Goal: Navigation & Orientation: Find specific page/section

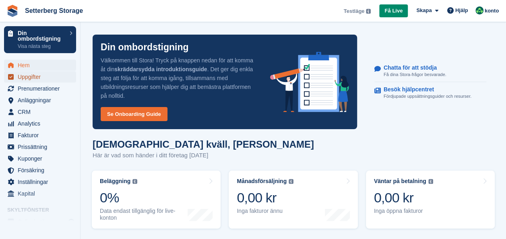
click at [30, 76] on span "Uppgifter" at bounding box center [42, 76] width 48 height 11
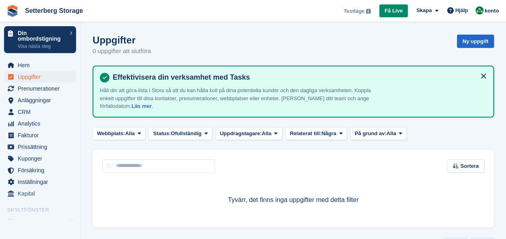
click at [350, 144] on turbo-frame "Uppgifter 0 uppgifter att slutföra Ny uppgift Effektivisera din verksamhet med …" at bounding box center [293, 142] width 401 height 215
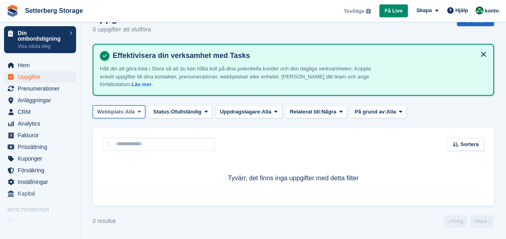
click at [138, 112] on icon at bounding box center [139, 111] width 3 height 5
click at [138, 109] on icon at bounding box center [139, 111] width 3 height 5
click at [204, 109] on span at bounding box center [206, 112] width 6 height 6
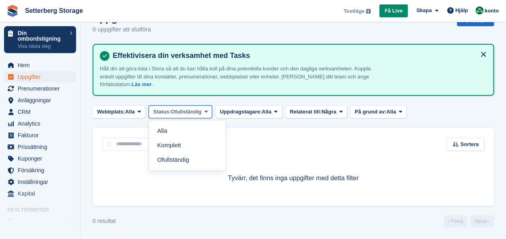
click at [204, 109] on span at bounding box center [206, 112] width 6 height 6
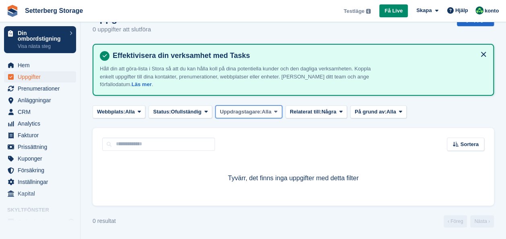
click at [269, 111] on span "Alla" at bounding box center [267, 112] width 10 height 8
click at [336, 111] on span "Några" at bounding box center [328, 112] width 15 height 8
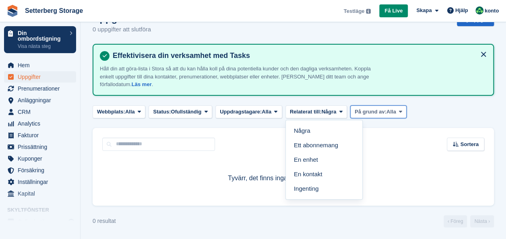
click at [389, 111] on span "Alla" at bounding box center [391, 112] width 10 height 8
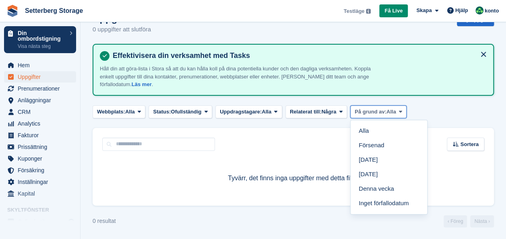
click at [389, 111] on span "Alla" at bounding box center [391, 112] width 10 height 8
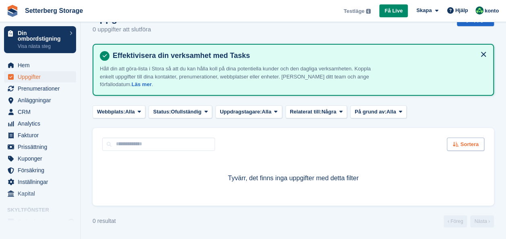
click at [469, 145] on span "Sortera" at bounding box center [469, 144] width 19 height 8
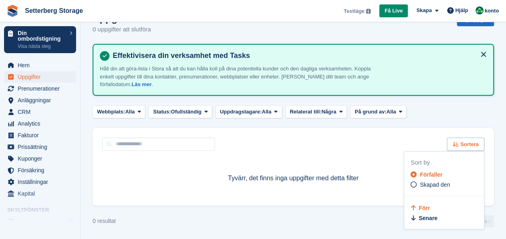
click at [469, 145] on span "Sortera" at bounding box center [469, 144] width 19 height 8
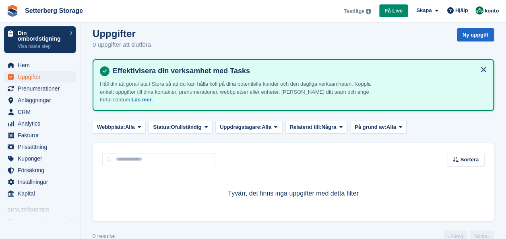
scroll to position [0, 0]
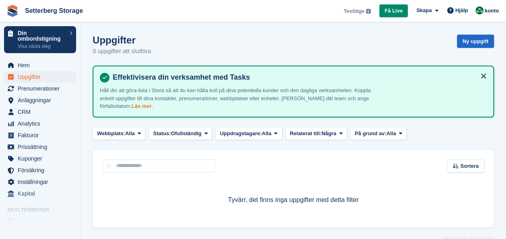
click at [132, 108] on link "Läs mer" at bounding box center [142, 106] width 20 height 6
click at [481, 76] on button at bounding box center [483, 76] width 13 height 13
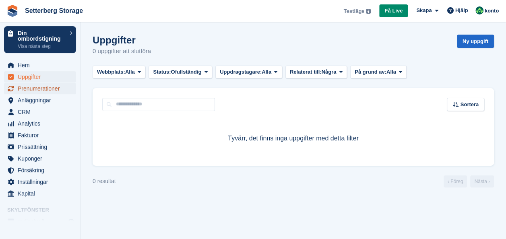
click at [47, 88] on span "Prenumerationer" at bounding box center [42, 88] width 48 height 11
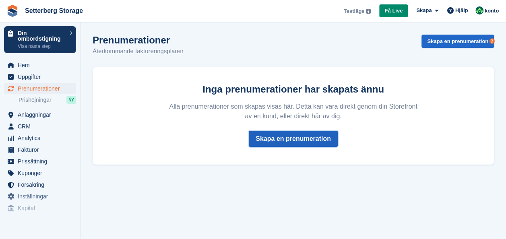
click at [309, 141] on link "Skapa en prenumeration" at bounding box center [293, 139] width 89 height 16
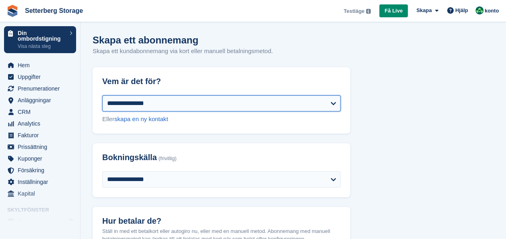
click at [339, 104] on select "**********" at bounding box center [221, 103] width 238 height 16
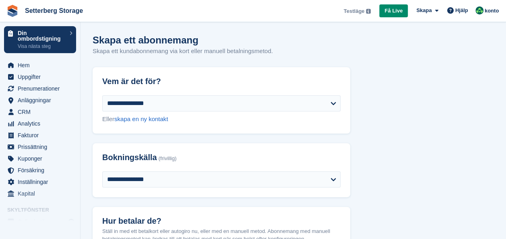
click at [300, 131] on div "**********" at bounding box center [222, 114] width 258 height 38
click at [142, 118] on link "skapa en ny kontakt" at bounding box center [141, 119] width 54 height 7
select select "**********"
select select "****"
select select "*"
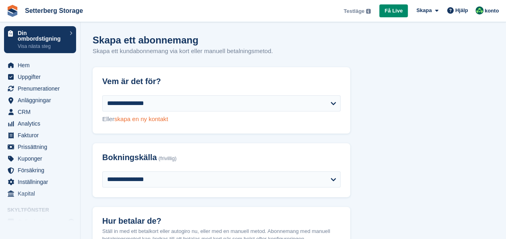
select select "*****"
select select
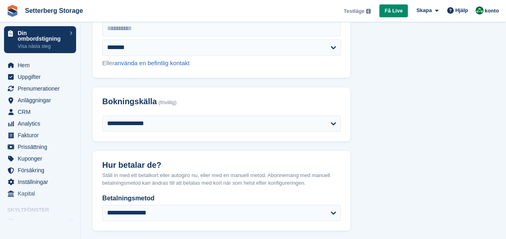
scroll to position [362, 0]
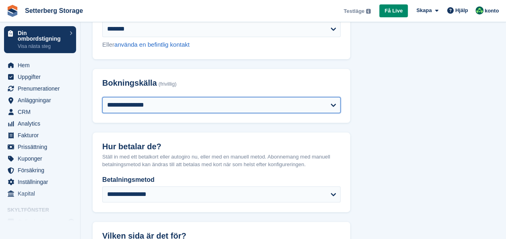
click at [250, 111] on select "**********" at bounding box center [221, 105] width 238 height 16
click at [250, 109] on select "**********" at bounding box center [221, 105] width 238 height 16
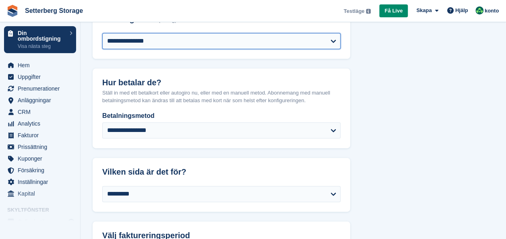
scroll to position [443, 0]
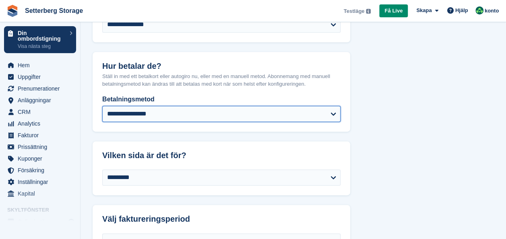
click at [249, 111] on select "**********" at bounding box center [221, 114] width 238 height 16
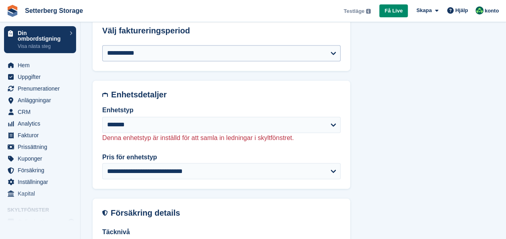
scroll to position [644, 0]
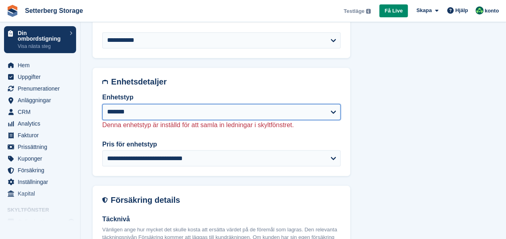
click at [294, 114] on select "*******" at bounding box center [221, 112] width 238 height 16
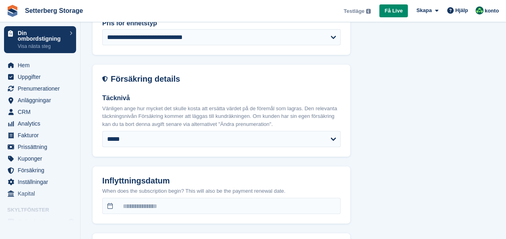
scroll to position [805, 0]
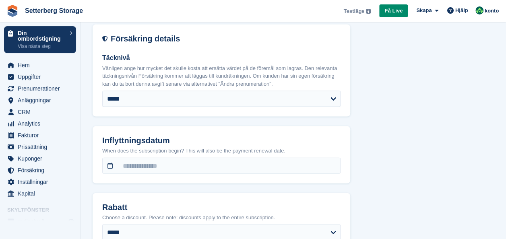
click at [270, 108] on div "Täcknivå Vänligen ange hur mycket det skulle kosta att ersätta värdet på de för…" at bounding box center [222, 80] width 258 height 74
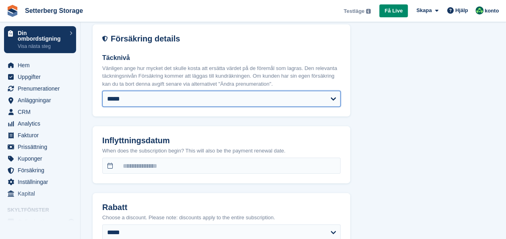
click at [268, 101] on select "***** ******** *********" at bounding box center [221, 99] width 238 height 16
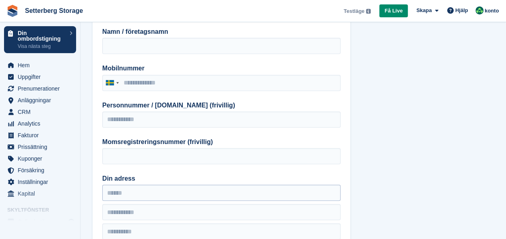
scroll to position [0, 0]
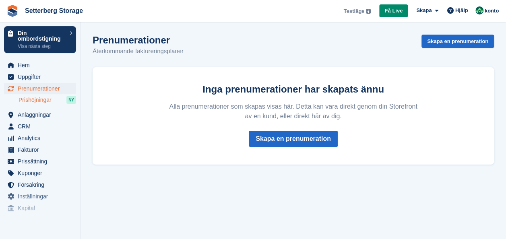
click at [43, 99] on span "Prishöjningar" at bounding box center [35, 100] width 33 height 8
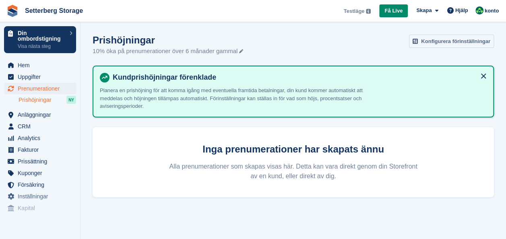
click at [437, 39] on link "Konfigurera förinställningar" at bounding box center [451, 41] width 85 height 13
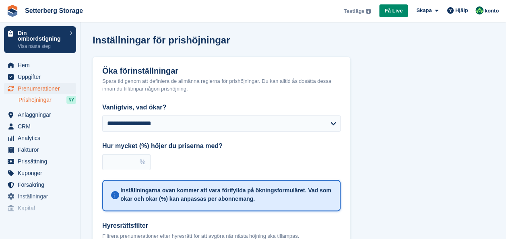
scroll to position [40, 0]
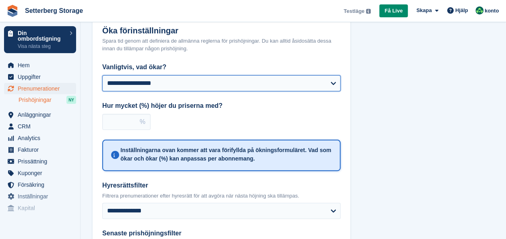
click at [330, 83] on select "**********" at bounding box center [221, 83] width 238 height 16
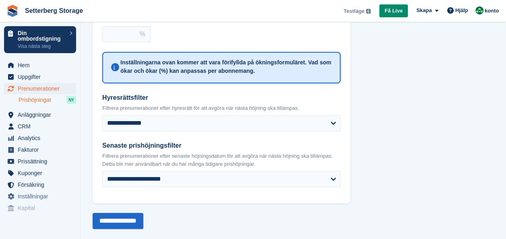
scroll to position [130, 0]
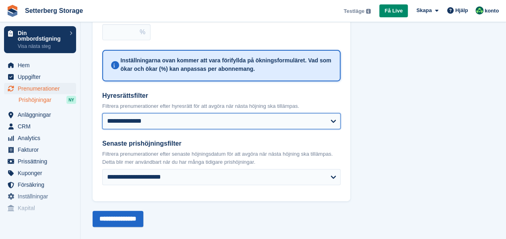
click at [336, 121] on select "**********" at bounding box center [221, 121] width 238 height 16
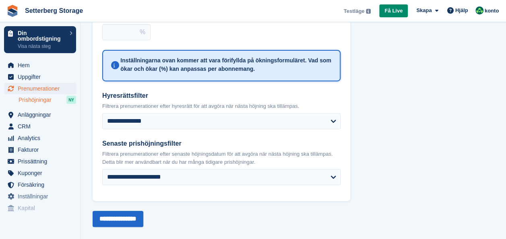
click at [397, 156] on div "**********" at bounding box center [293, 77] width 401 height 300
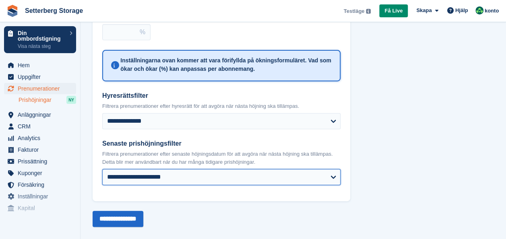
click at [326, 182] on select "**********" at bounding box center [221, 177] width 238 height 16
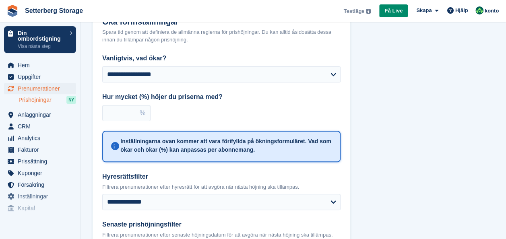
scroll to position [0, 0]
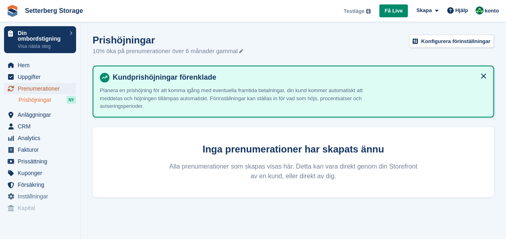
click at [37, 90] on span "Prenumerationer" at bounding box center [42, 88] width 48 height 11
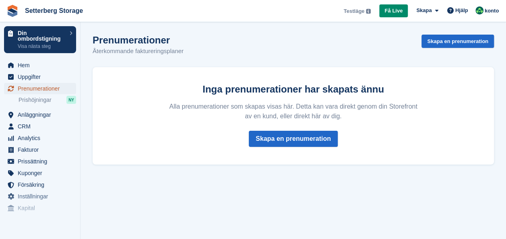
click at [37, 90] on span "Prenumerationer" at bounding box center [42, 88] width 48 height 11
click at [37, 74] on span "Uppgifter" at bounding box center [42, 76] width 48 height 11
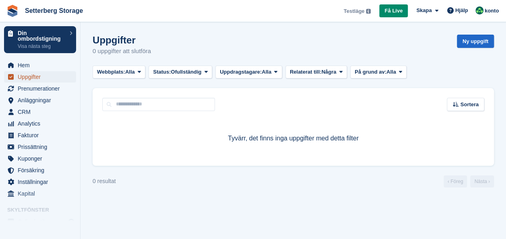
click at [37, 74] on span "Uppgifter" at bounding box center [42, 76] width 48 height 11
click at [11, 78] on icon "menu" at bounding box center [11, 77] width 6 height 6
click at [27, 77] on span "Uppgifter" at bounding box center [42, 76] width 48 height 11
click at [34, 90] on span "Prenumerationer" at bounding box center [42, 88] width 48 height 11
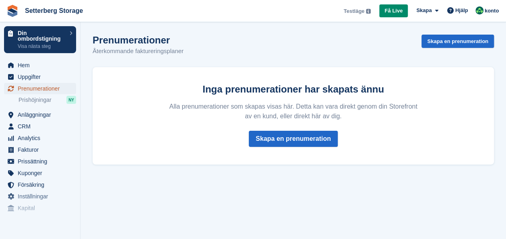
click at [31, 87] on span "Prenumerationer" at bounding box center [42, 88] width 48 height 11
click at [26, 80] on span "Uppgifter" at bounding box center [42, 76] width 48 height 11
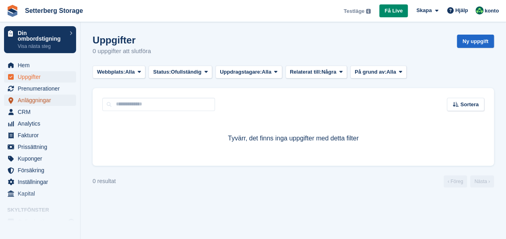
click at [27, 101] on span "Anläggningar" at bounding box center [42, 100] width 48 height 11
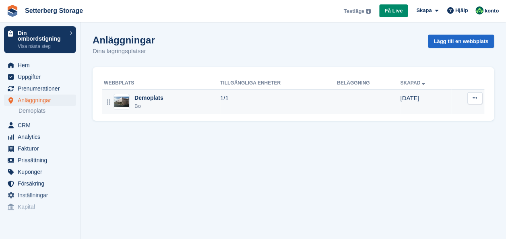
click at [130, 104] on div "Demoplats Bo" at bounding box center [162, 102] width 116 height 17
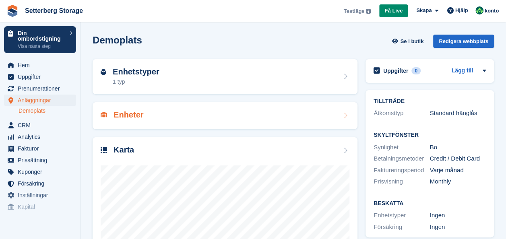
scroll to position [40, 0]
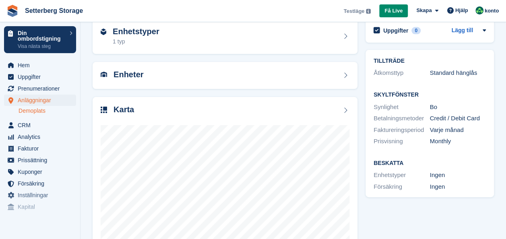
click at [440, 138] on div "Prisvisning Monthly" at bounding box center [430, 142] width 112 height 12
click at [440, 140] on div "Monthly" at bounding box center [458, 141] width 56 height 9
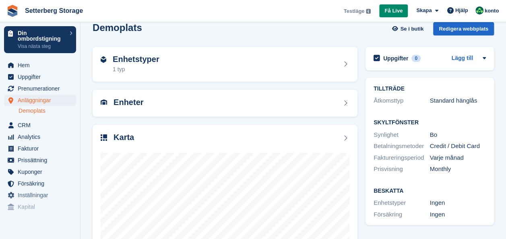
scroll to position [0, 0]
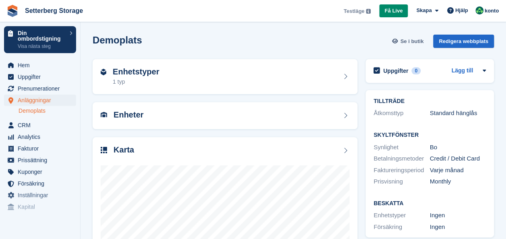
click at [415, 42] on span "Se i butik" at bounding box center [411, 41] width 23 height 8
click at [31, 101] on span "Anläggningar" at bounding box center [42, 100] width 48 height 11
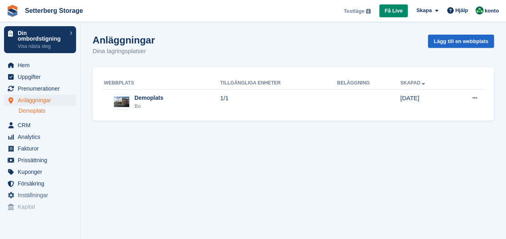
click at [34, 109] on link "Demoplats" at bounding box center [48, 111] width 58 height 8
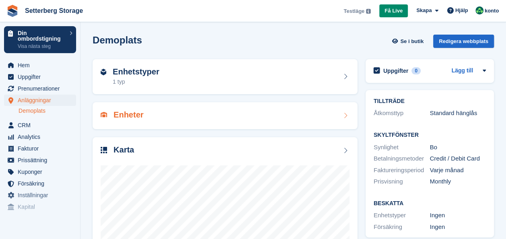
click at [349, 121] on div "Enheter" at bounding box center [225, 115] width 265 height 27
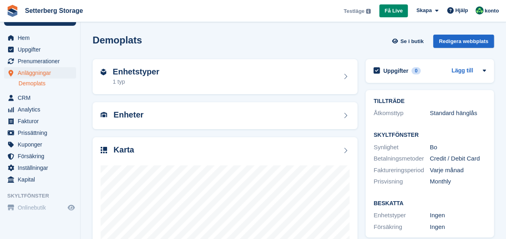
scroll to position [40, 0]
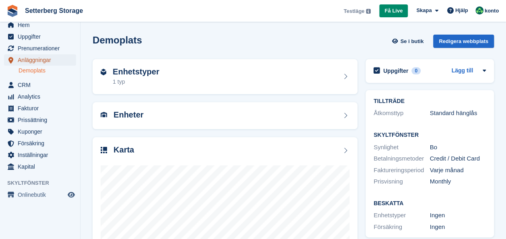
click at [31, 61] on span "Anläggningar" at bounding box center [42, 59] width 48 height 11
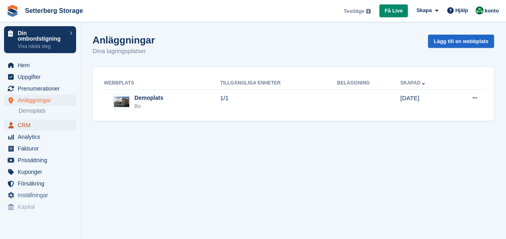
click at [37, 129] on span "CRM" at bounding box center [42, 125] width 48 height 11
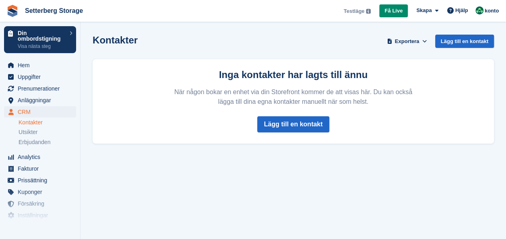
click at [27, 124] on link "Kontakter" at bounding box center [48, 123] width 58 height 8
click at [27, 132] on span "Utsikter" at bounding box center [28, 132] width 19 height 8
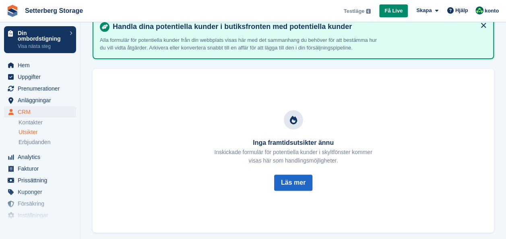
scroll to position [47, 0]
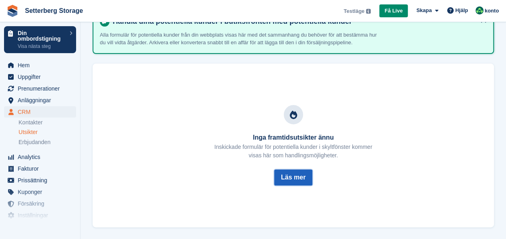
click at [295, 176] on button "Läs mer" at bounding box center [293, 177] width 38 height 16
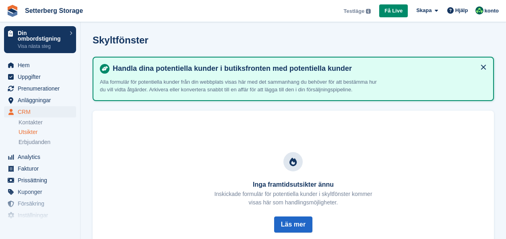
scroll to position [47, 0]
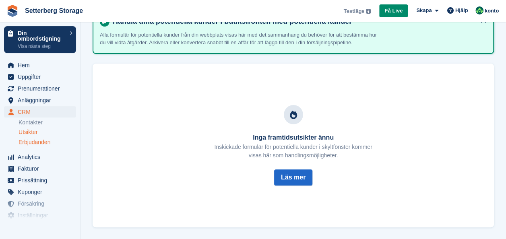
click at [47, 143] on span "Erbjudanden" at bounding box center [35, 142] width 32 height 8
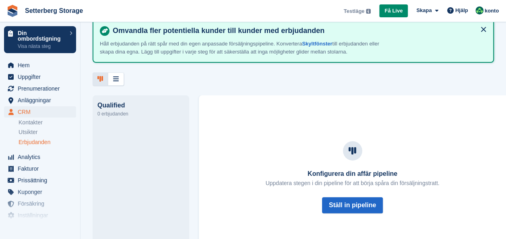
scroll to position [60, 0]
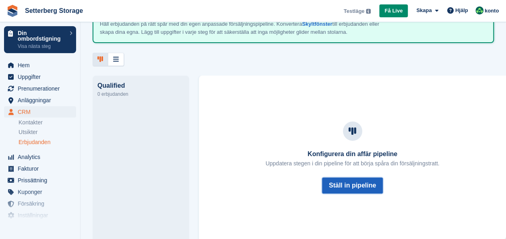
click at [360, 191] on button "Ställ in pipeline" at bounding box center [352, 186] width 61 height 16
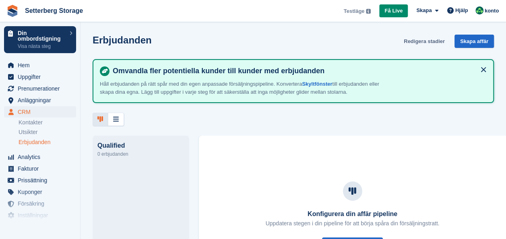
click at [417, 37] on link "Redigera stadier" at bounding box center [424, 41] width 47 height 13
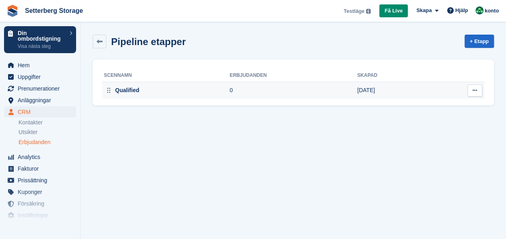
click at [135, 93] on div "Qualified" at bounding box center [127, 90] width 26 height 8
click at [135, 87] on div "Qualified" at bounding box center [127, 90] width 26 height 8
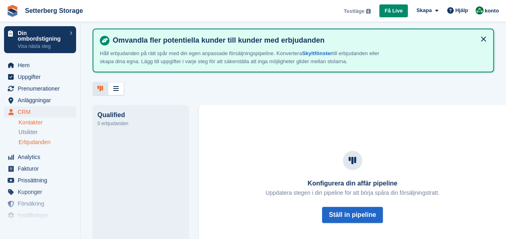
scroll to position [20, 0]
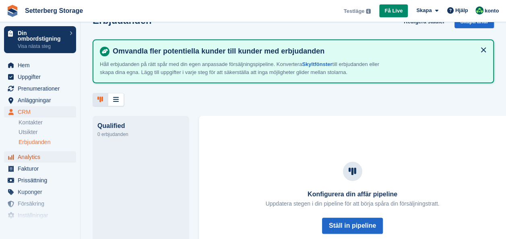
click at [37, 154] on span "Analytics" at bounding box center [42, 156] width 48 height 11
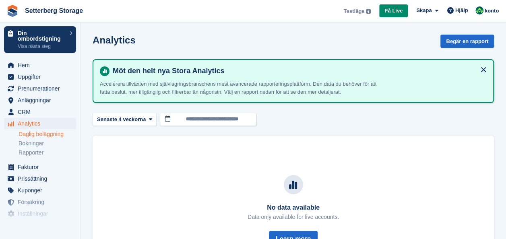
click at [32, 133] on link "Daglig beläggning" at bounding box center [48, 134] width 58 height 8
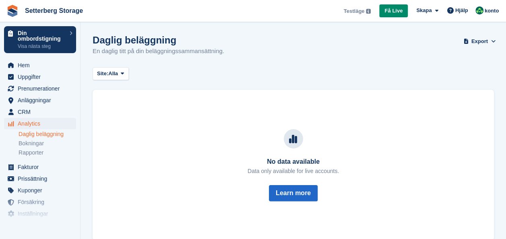
click at [31, 143] on link "Bokningar" at bounding box center [48, 144] width 58 height 8
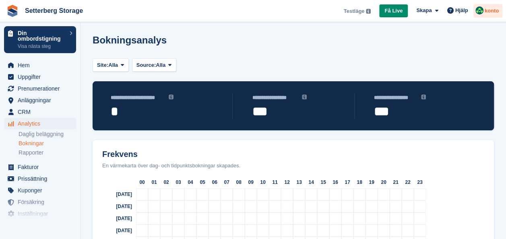
click at [491, 12] on span "konto" at bounding box center [492, 11] width 14 height 8
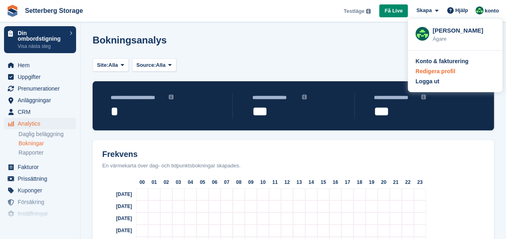
click at [440, 74] on div "Redigera profil" at bounding box center [435, 71] width 40 height 8
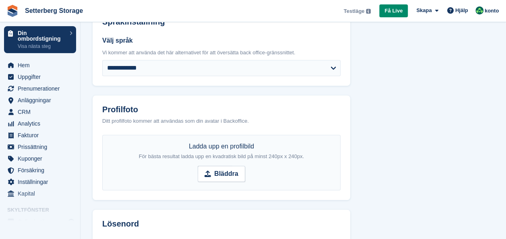
scroll to position [161, 0]
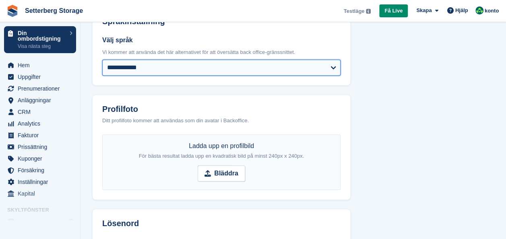
click at [333, 72] on select "**********" at bounding box center [221, 68] width 238 height 16
select select "*****"
click at [102, 60] on select "**********" at bounding box center [221, 68] width 238 height 16
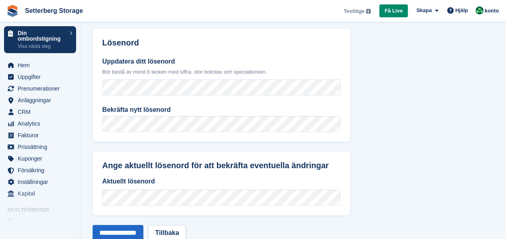
scroll to position [365, 0]
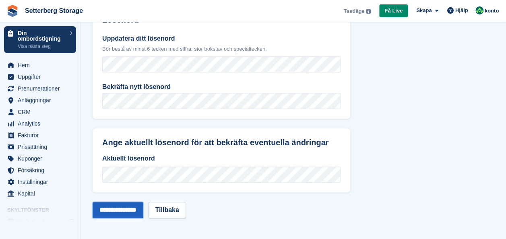
click at [138, 208] on input "**********" at bounding box center [118, 210] width 51 height 16
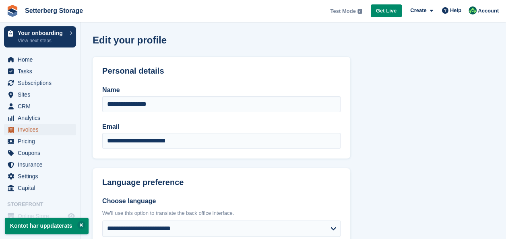
click at [27, 132] on span "Invoices" at bounding box center [42, 129] width 48 height 11
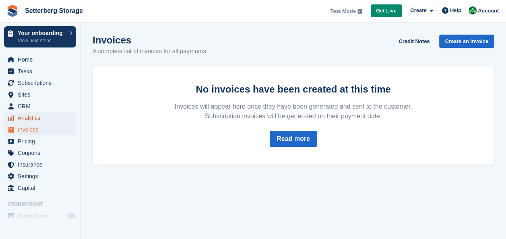
click at [27, 122] on span "Analytics" at bounding box center [42, 117] width 48 height 11
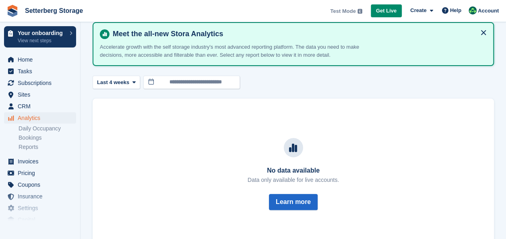
scroll to position [19, 0]
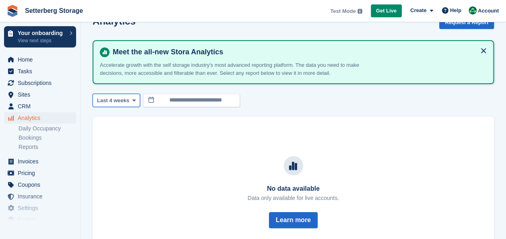
click at [136, 103] on button "Last 4 weeks" at bounding box center [116, 100] width 47 height 13
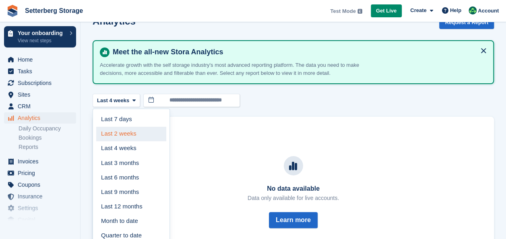
click at [127, 131] on link "Last 2 weeks" at bounding box center [131, 134] width 70 height 14
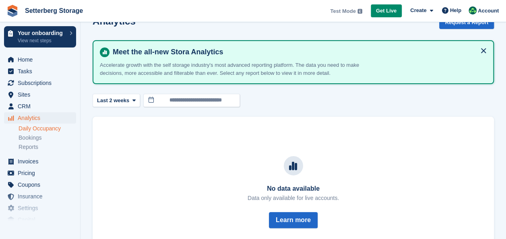
click at [53, 130] on link "Daily Occupancy" at bounding box center [48, 129] width 58 height 8
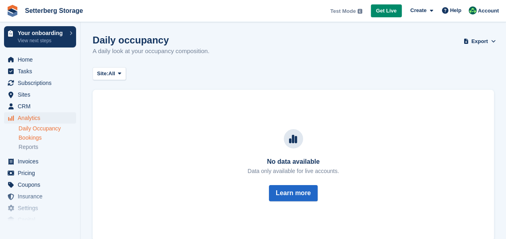
click at [39, 140] on link "Bookings" at bounding box center [48, 138] width 58 height 8
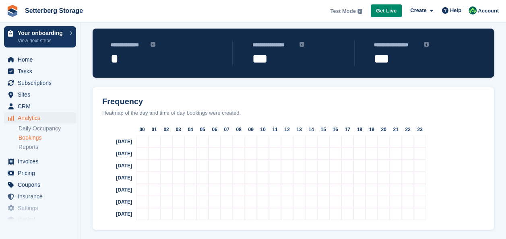
scroll to position [60, 0]
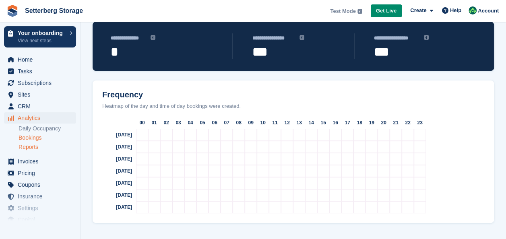
click at [36, 147] on link "Reports" at bounding box center [48, 147] width 58 height 8
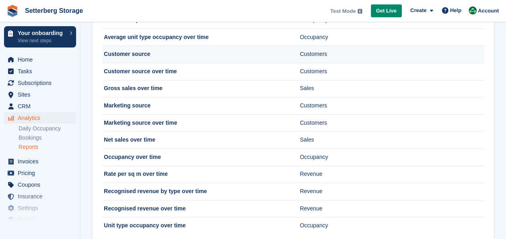
scroll to position [84, 0]
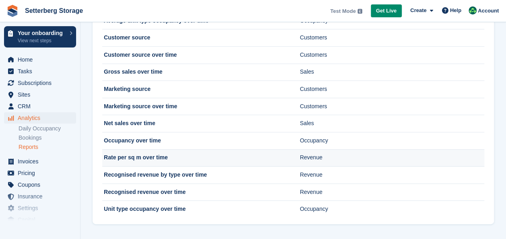
click at [142, 159] on td "Rate per sq m over time" at bounding box center [201, 157] width 198 height 17
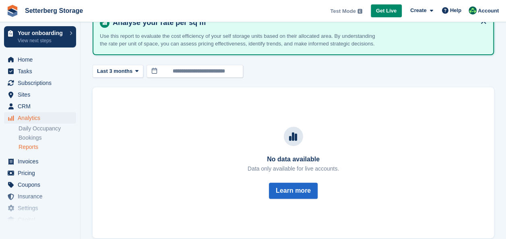
scroll to position [60, 0]
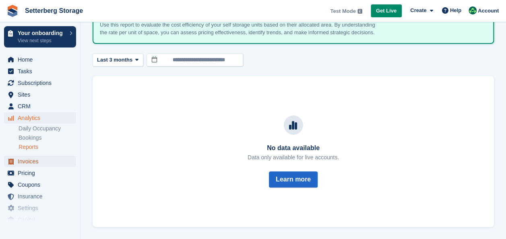
click at [50, 159] on span "Invoices" at bounding box center [42, 161] width 48 height 11
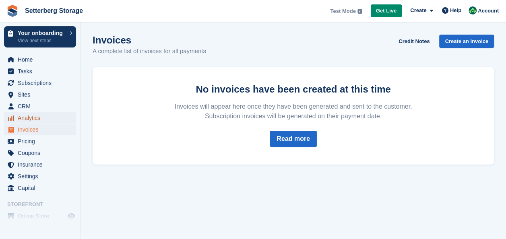
click at [37, 121] on span "Analytics" at bounding box center [42, 117] width 48 height 11
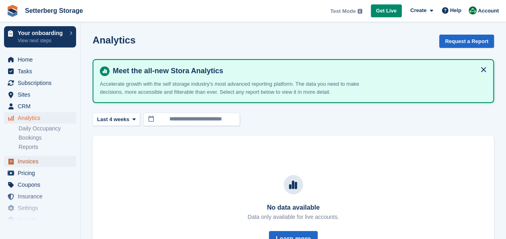
click at [35, 162] on span "Invoices" at bounding box center [42, 161] width 48 height 11
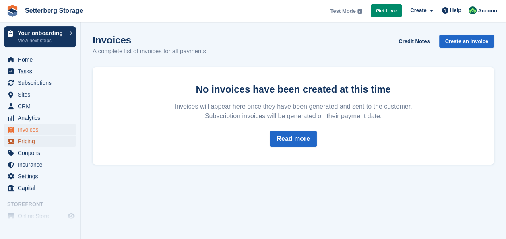
click at [33, 142] on span "Pricing" at bounding box center [42, 141] width 48 height 11
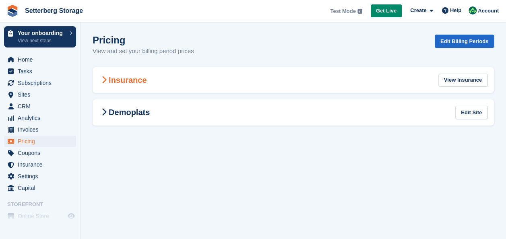
click at [99, 77] on span at bounding box center [104, 80] width 10 height 10
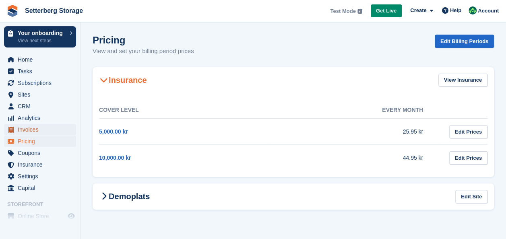
click at [38, 130] on span "Invoices" at bounding box center [42, 129] width 48 height 11
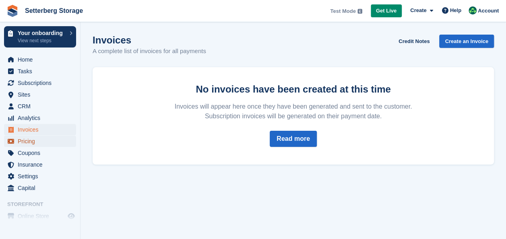
click at [38, 142] on span "Pricing" at bounding box center [42, 141] width 48 height 11
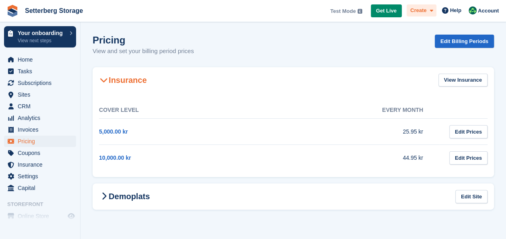
click at [426, 12] on span "Create" at bounding box center [418, 10] width 16 height 8
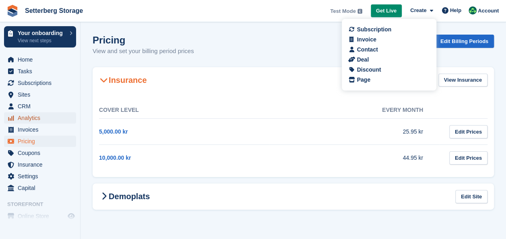
click at [44, 112] on span "Analytics" at bounding box center [42, 117] width 48 height 11
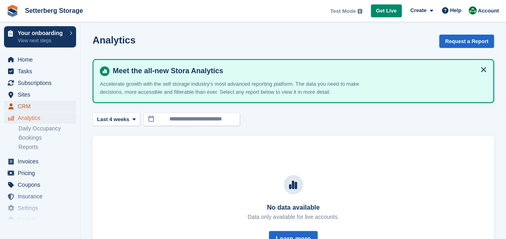
click at [47, 108] on span "CRM" at bounding box center [42, 106] width 48 height 11
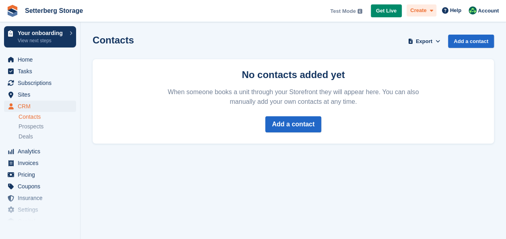
click at [427, 11] on span at bounding box center [429, 10] width 6 height 9
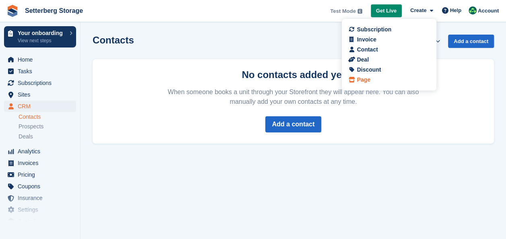
click at [367, 81] on div "Page" at bounding box center [363, 80] width 13 height 8
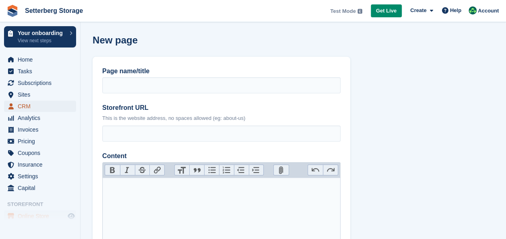
click at [31, 107] on span "CRM" at bounding box center [42, 106] width 48 height 11
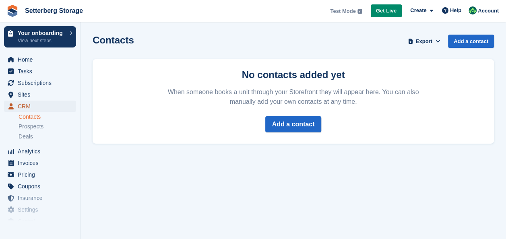
click at [35, 105] on span "CRM" at bounding box center [42, 106] width 48 height 11
click at [35, 153] on span "Analytics" at bounding box center [42, 151] width 48 height 11
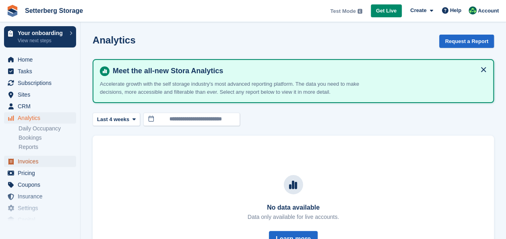
click at [36, 166] on span "Invoices" at bounding box center [42, 161] width 48 height 11
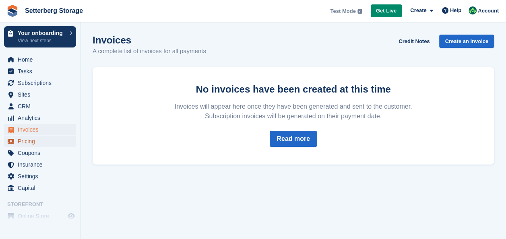
click at [36, 145] on span "Pricing" at bounding box center [42, 141] width 48 height 11
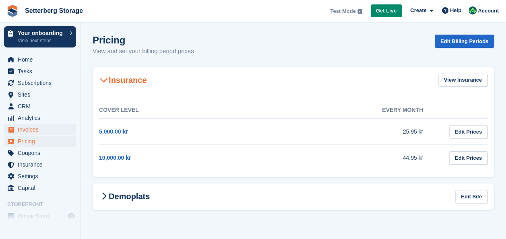
scroll to position [27, 0]
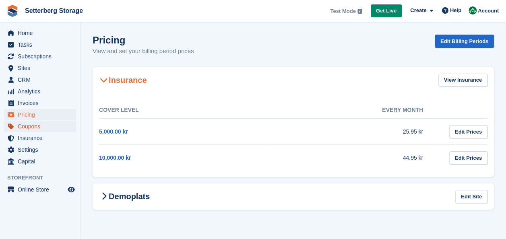
click at [40, 127] on span "Coupons" at bounding box center [42, 126] width 48 height 11
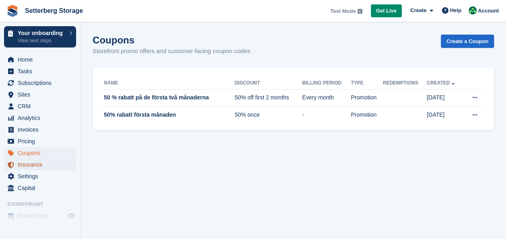
click at [54, 165] on span "Insurance" at bounding box center [42, 164] width 48 height 11
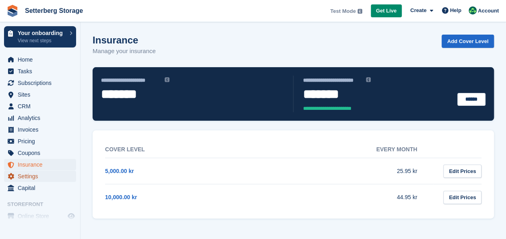
click at [30, 175] on span "Settings" at bounding box center [42, 176] width 48 height 11
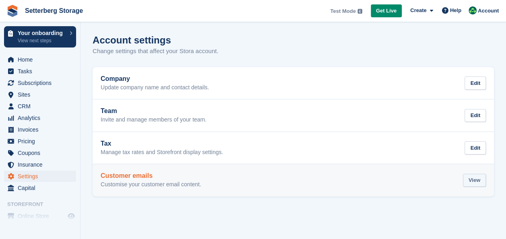
click at [470, 181] on div "View" at bounding box center [474, 180] width 23 height 13
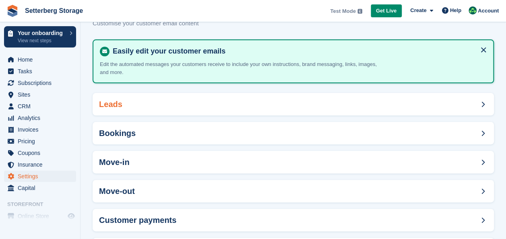
scroll to position [68, 0]
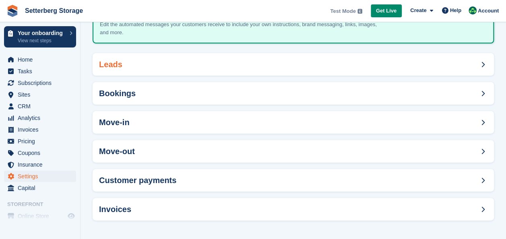
click at [266, 66] on div "Leads" at bounding box center [293, 64] width 401 height 23
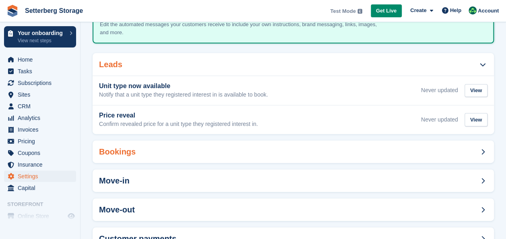
click at [224, 150] on div "Bookings" at bounding box center [293, 151] width 401 height 23
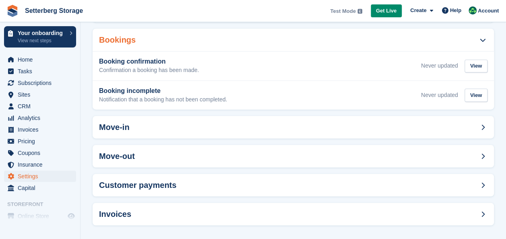
scroll to position [184, 0]
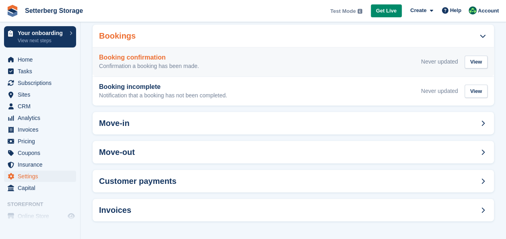
click at [208, 61] on div "Booking confirmation Confirmation a booking has been made. Never updated View" at bounding box center [293, 62] width 388 height 16
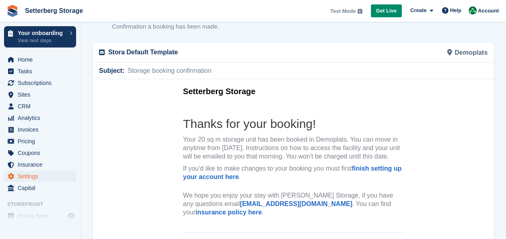
scroll to position [40, 0]
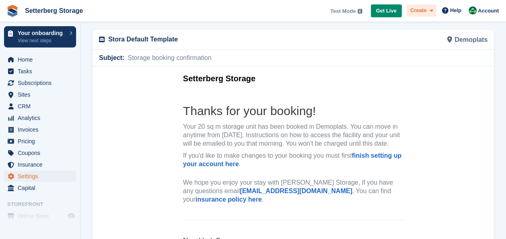
click at [435, 13] on div "Create" at bounding box center [422, 10] width 30 height 12
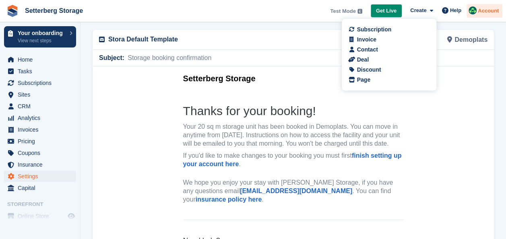
click at [489, 11] on span "Account" at bounding box center [488, 11] width 21 height 8
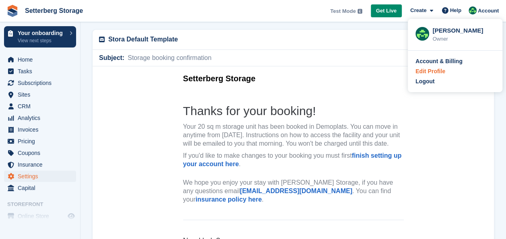
click at [428, 72] on div "Edit Profile" at bounding box center [430, 71] width 30 height 8
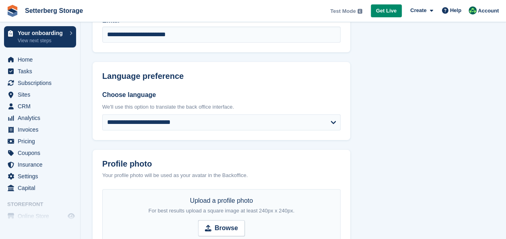
scroll to position [83, 0]
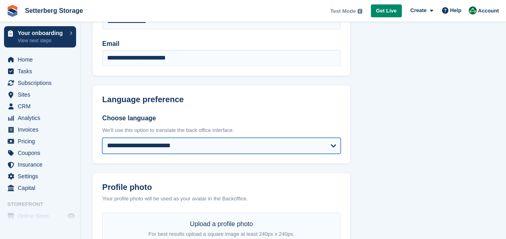
click at [226, 143] on select "**********" at bounding box center [221, 146] width 238 height 16
select select "**"
click at [102, 138] on select "**********" at bounding box center [221, 146] width 238 height 16
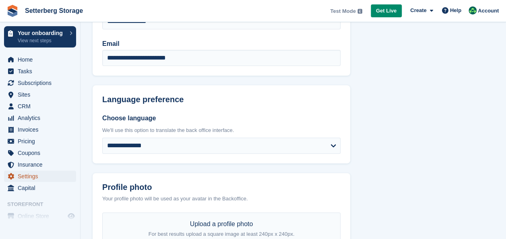
click at [45, 176] on span "Settings" at bounding box center [42, 176] width 48 height 11
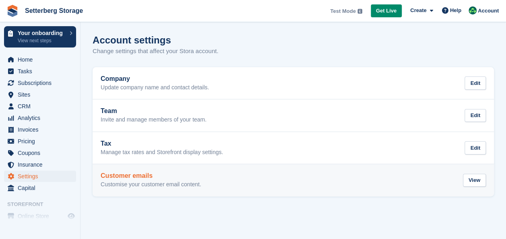
click at [158, 179] on h2 "Customer emails" at bounding box center [151, 175] width 101 height 7
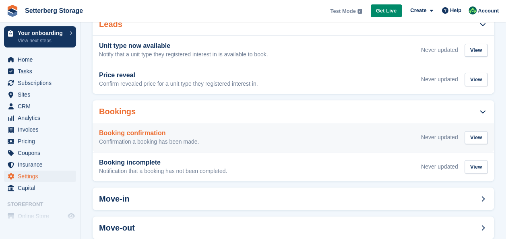
scroll to position [121, 0]
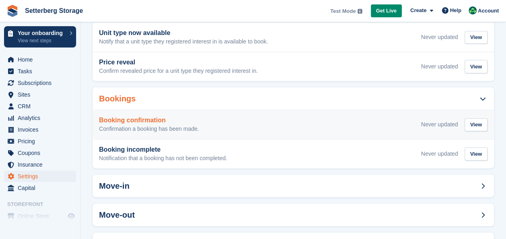
click at [201, 126] on div "Booking confirmation Confirmation a booking has been made. Never updated View" at bounding box center [293, 125] width 388 height 16
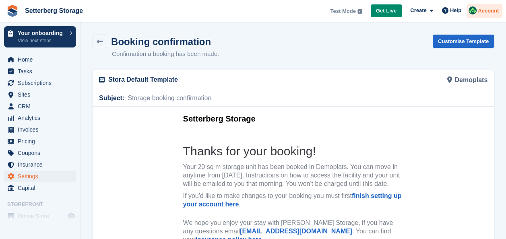
click at [491, 14] on span "Account" at bounding box center [488, 11] width 21 height 8
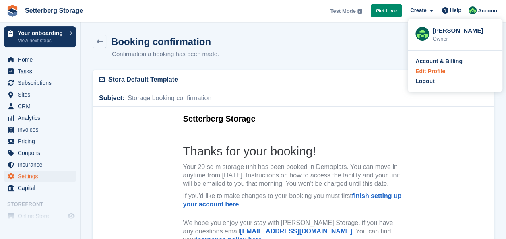
click at [439, 73] on div "Edit Profile" at bounding box center [430, 71] width 30 height 8
select select "**"
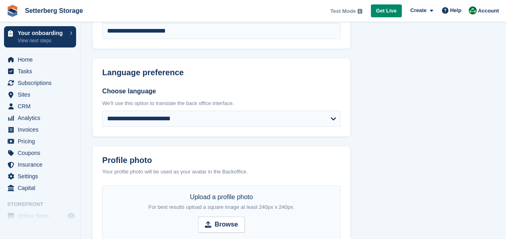
scroll to position [81, 0]
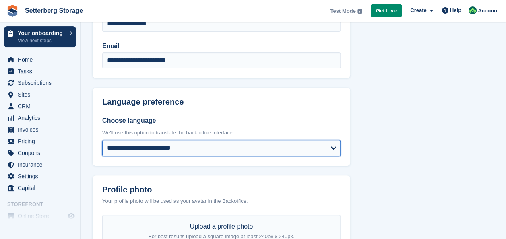
click at [221, 148] on select "**********" at bounding box center [221, 148] width 238 height 16
select select "**"
click at [102, 140] on select "**********" at bounding box center [221, 148] width 238 height 16
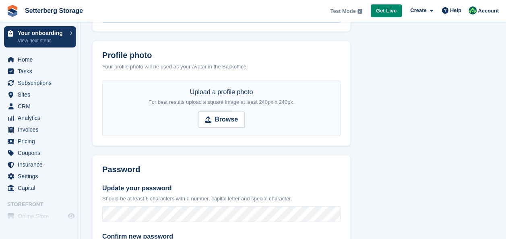
scroll to position [365, 0]
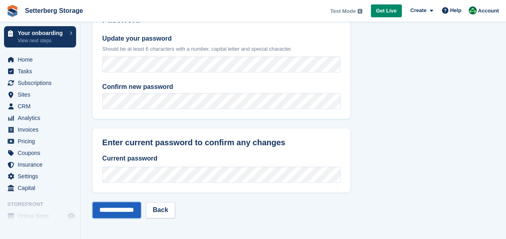
click at [129, 208] on input "**********" at bounding box center [117, 210] width 48 height 16
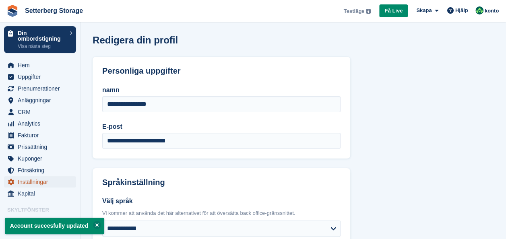
click at [31, 182] on span "Inställningar" at bounding box center [42, 181] width 48 height 11
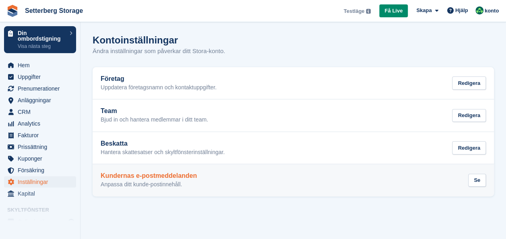
click at [163, 177] on h2 "Kundernas e-postmeddelanden" at bounding box center [149, 175] width 96 height 7
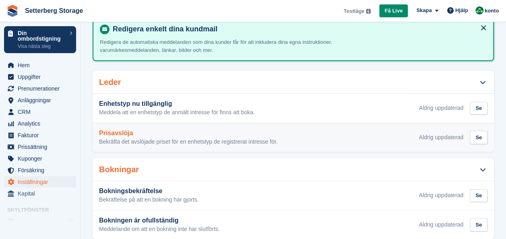
scroll to position [161, 0]
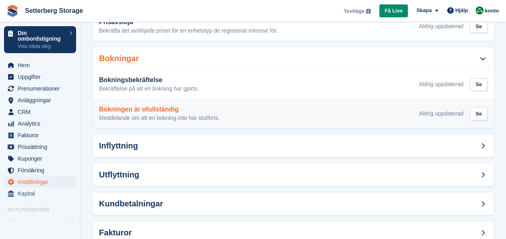
click at [168, 113] on h3 "Bokningen är ofullständig" at bounding box center [159, 109] width 121 height 7
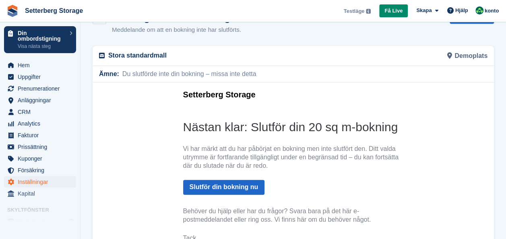
scroll to position [6, 0]
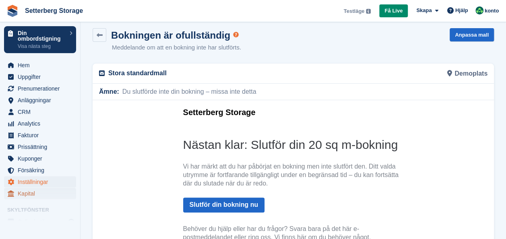
click at [30, 197] on span "Kapital" at bounding box center [42, 193] width 48 height 11
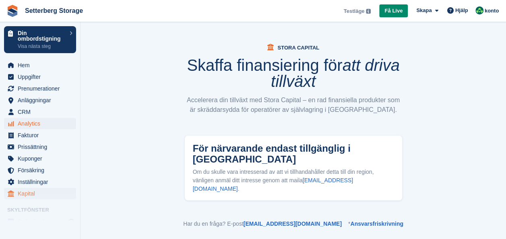
scroll to position [32, 0]
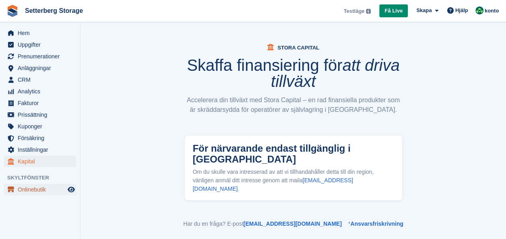
click at [42, 192] on span "Onlinebutik" at bounding box center [42, 189] width 48 height 11
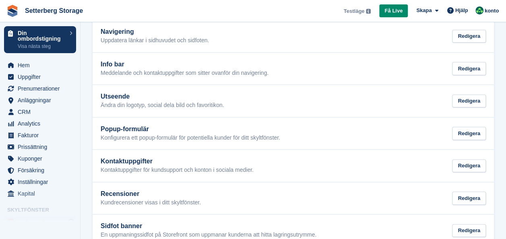
scroll to position [2, 0]
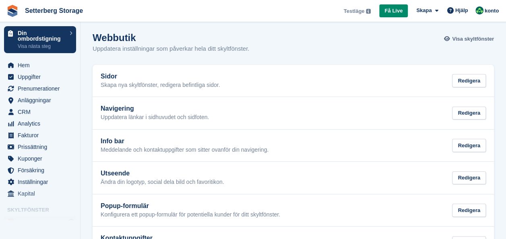
click at [477, 41] on span "Visa skyltfönster" at bounding box center [473, 39] width 42 height 8
